Goal: Transaction & Acquisition: Download file/media

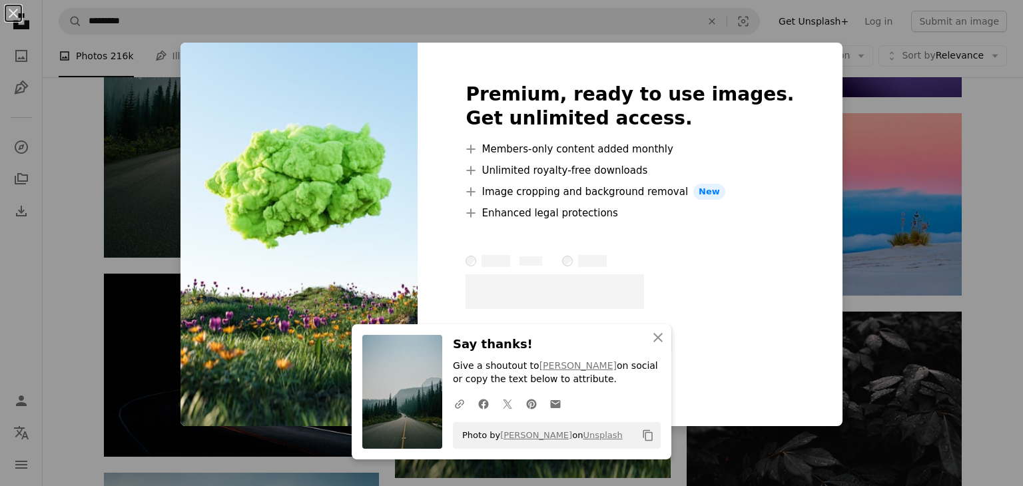
scroll to position [11269, 0]
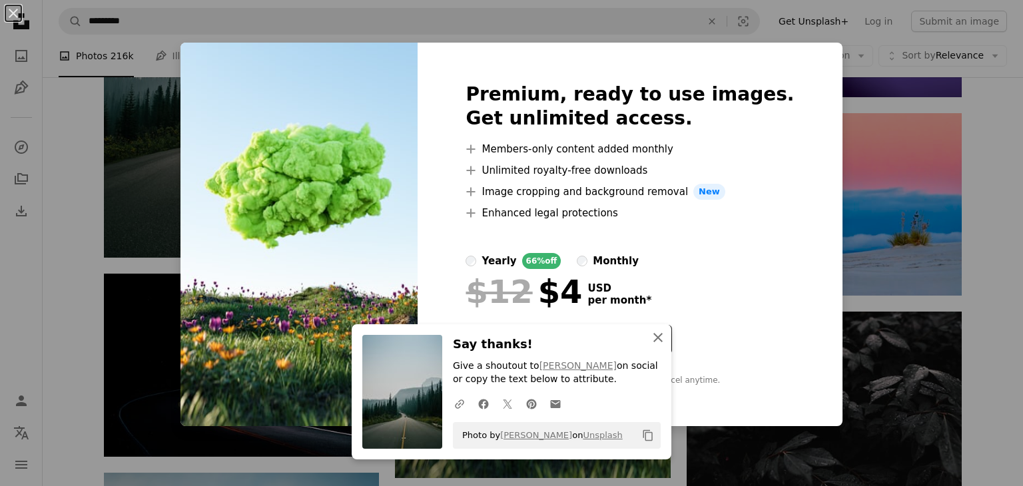
click at [655, 340] on icon "button" at bounding box center [657, 337] width 9 height 9
